Goal: Information Seeking & Learning: Learn about a topic

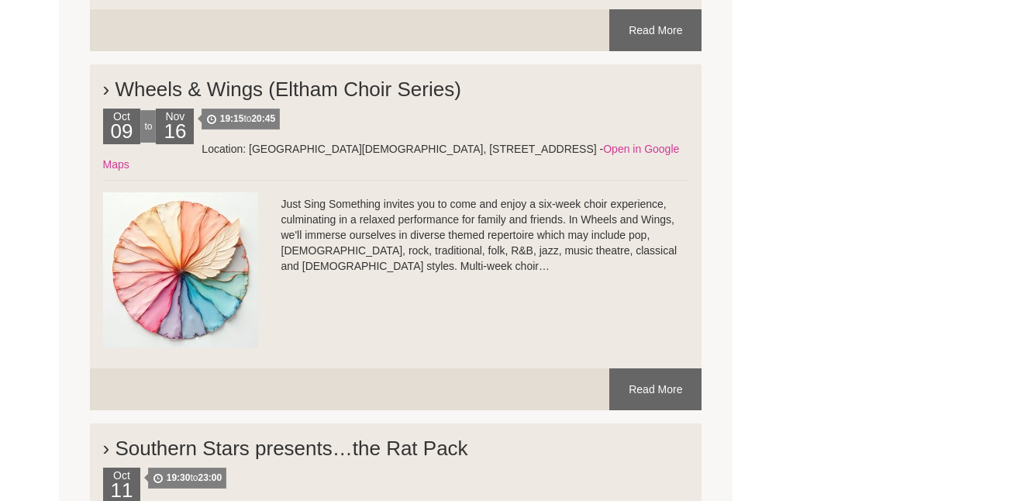
scroll to position [8201, 0]
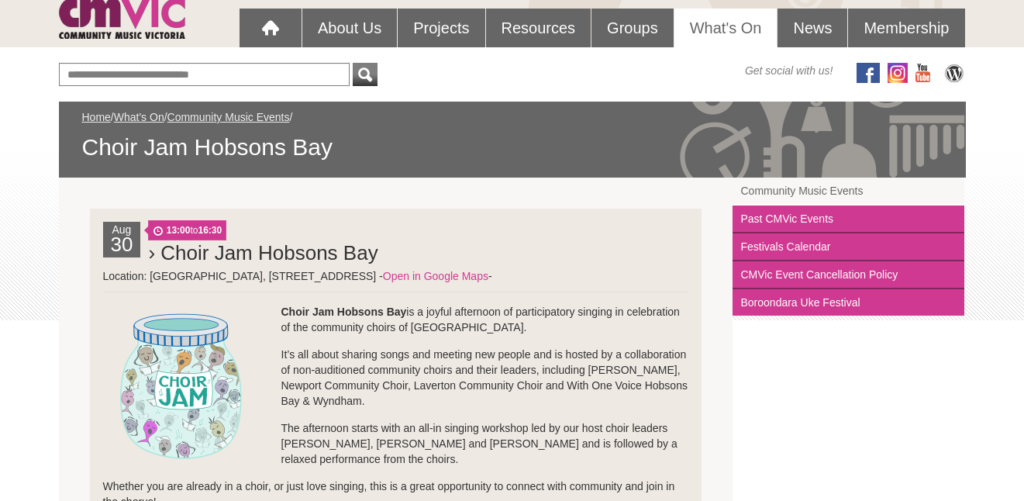
scroll to position [113, 0]
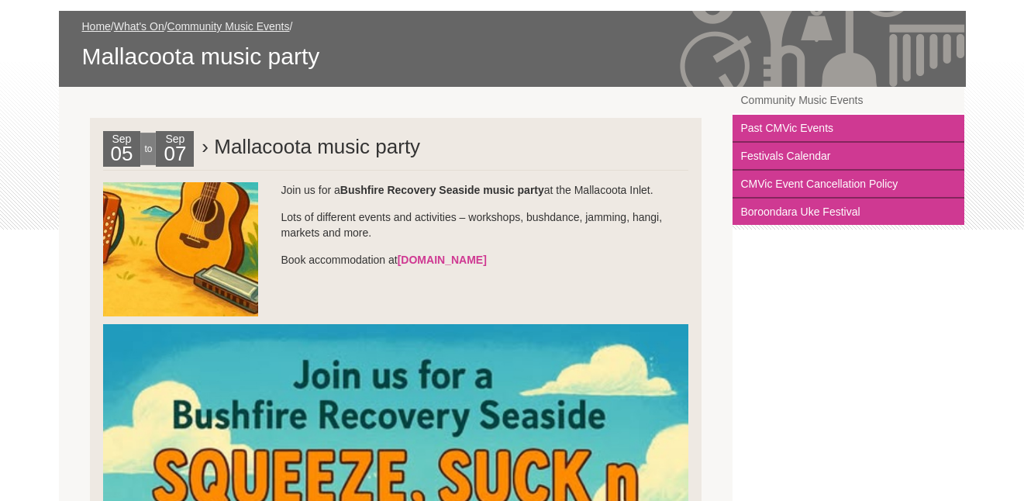
scroll to position [218, 0]
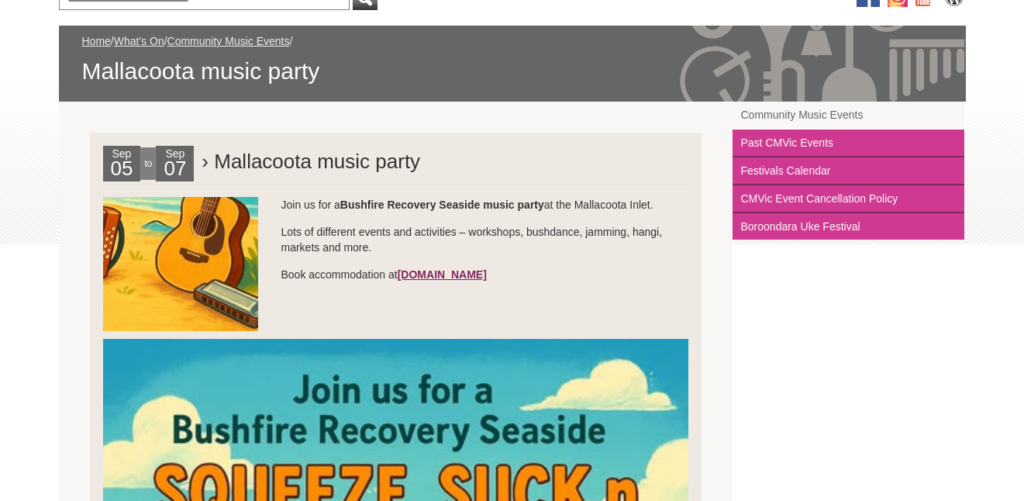
click at [465, 274] on link "[DOMAIN_NAME]" at bounding box center [442, 274] width 89 height 12
